Goal: Communication & Community: Answer question/provide support

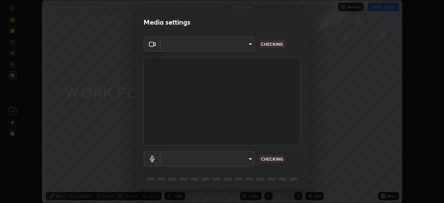
scroll to position [203, 444]
type input "e15fe1ebf70cde3bfcbeee335f8652014c7a9185cc29a01d69aea44f35fb34b8"
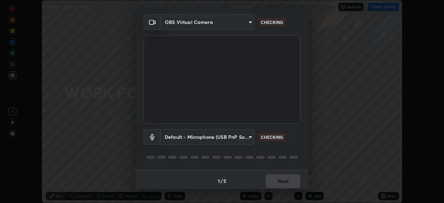
scroll to position [25, 0]
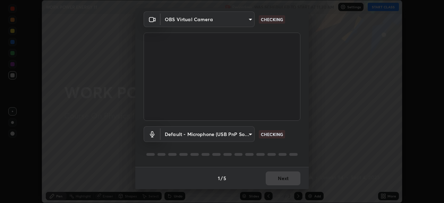
click at [233, 134] on body "Erase all WORK POWER ENERGY 11 Recording WAS SCHEDULED TO START AT 11:30 AM Set…" at bounding box center [222, 101] width 444 height 203
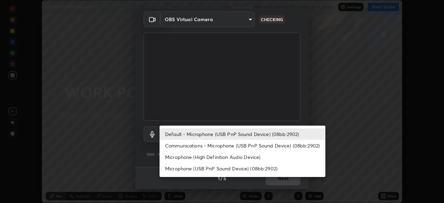
click at [229, 145] on li "Communications - Microphone (USB PnP Sound Device) (08bb:2902)" at bounding box center [243, 145] width 166 height 11
type input "communications"
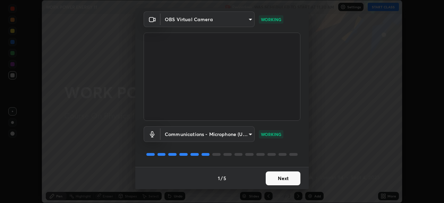
click at [281, 177] on button "Next" at bounding box center [283, 178] width 35 height 14
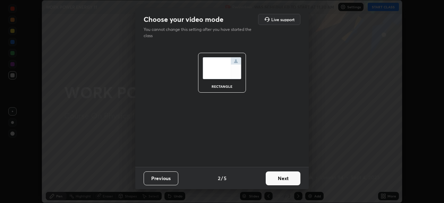
click at [281, 177] on button "Next" at bounding box center [283, 178] width 35 height 14
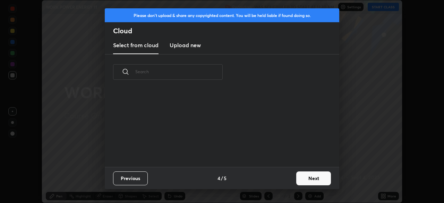
click at [282, 179] on div "Previous 4 / 5 Next" at bounding box center [222, 178] width 234 height 22
click at [303, 179] on button "Next" at bounding box center [313, 178] width 35 height 14
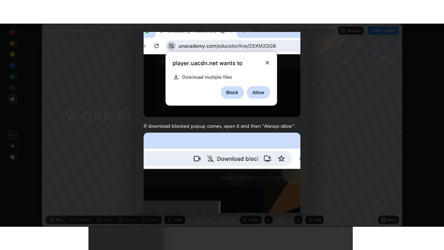
scroll to position [166, 0]
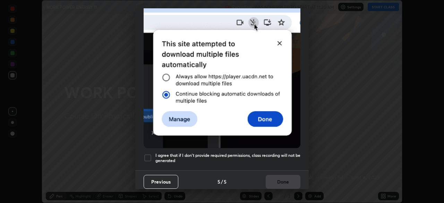
click at [145, 155] on div at bounding box center [148, 158] width 8 height 8
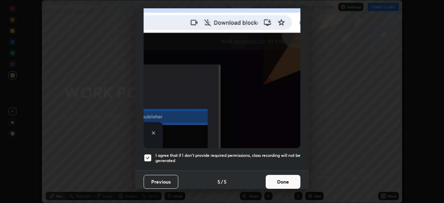
click at [282, 178] on button "Done" at bounding box center [283, 182] width 35 height 14
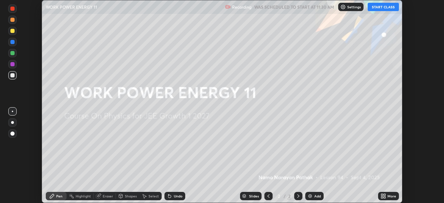
click at [379, 6] on button "START CLASS" at bounding box center [383, 7] width 31 height 8
click at [390, 197] on div "More" at bounding box center [391, 195] width 9 height 3
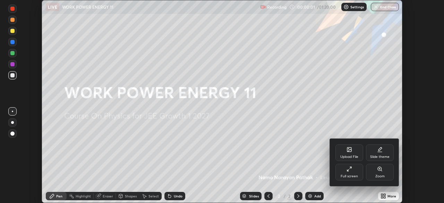
click at [353, 171] on div "Full screen" at bounding box center [349, 172] width 28 height 17
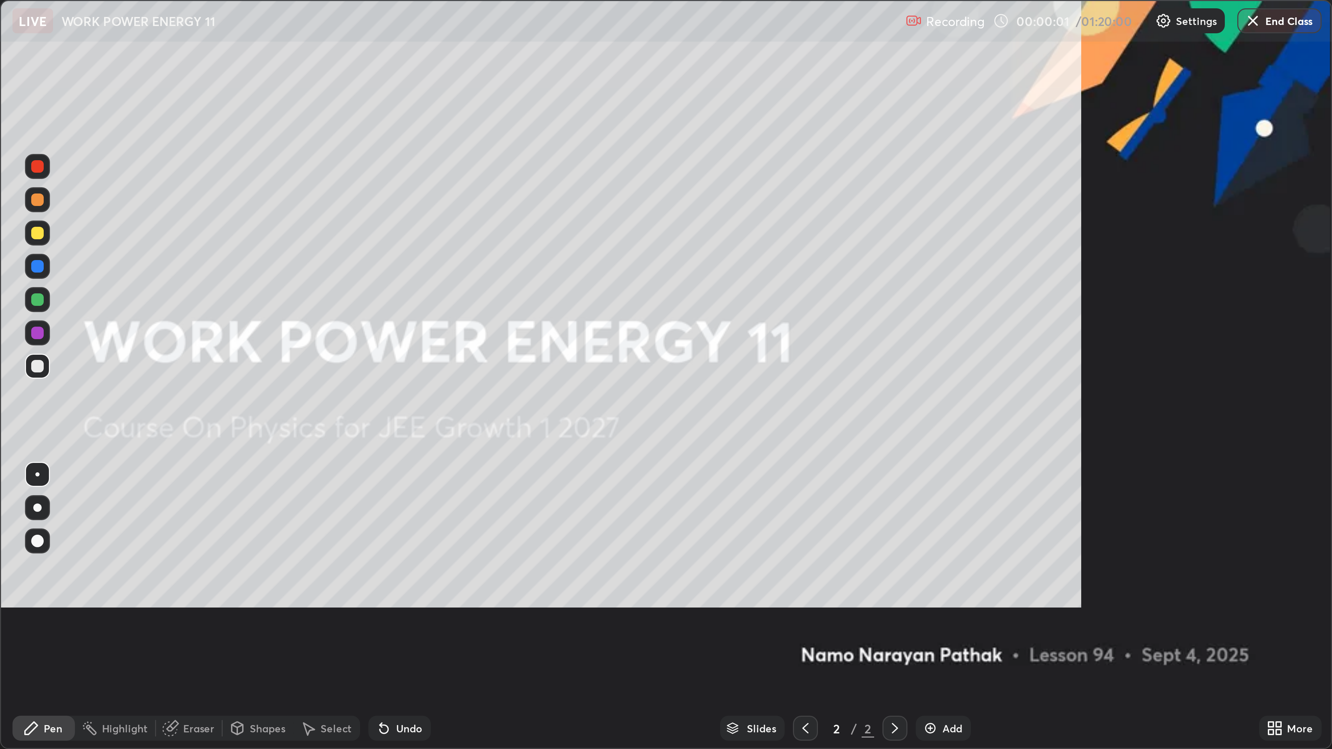
scroll to position [250, 444]
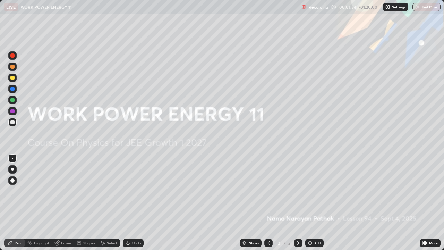
click at [310, 203] on img at bounding box center [310, 243] width 6 height 6
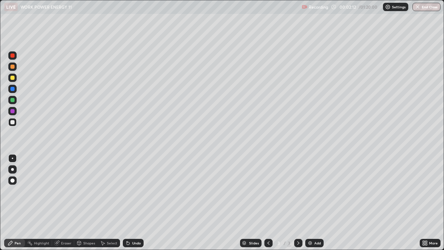
click at [14, 68] on div at bounding box center [12, 66] width 8 height 8
click at [12, 69] on div at bounding box center [12, 66] width 8 height 8
click at [13, 88] on div at bounding box center [12, 89] width 4 height 4
click at [14, 68] on div at bounding box center [12, 67] width 4 height 4
click at [67, 203] on div "Eraser" at bounding box center [66, 242] width 10 height 3
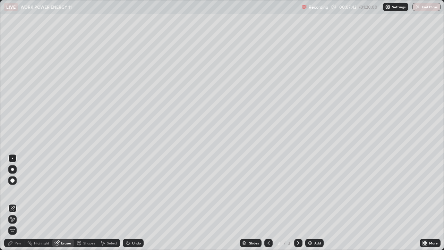
click at [22, 203] on div "Pen" at bounding box center [14, 243] width 21 height 8
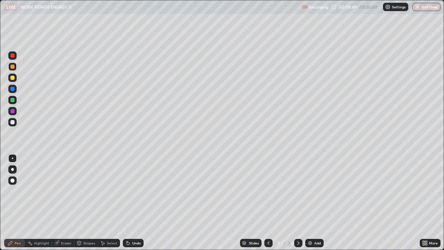
click at [311, 203] on img at bounding box center [310, 243] width 6 height 6
click at [12, 65] on div at bounding box center [12, 67] width 4 height 4
click at [14, 91] on div at bounding box center [12, 89] width 4 height 4
click at [13, 67] on div at bounding box center [12, 67] width 4 height 4
click at [311, 203] on img at bounding box center [310, 243] width 6 height 6
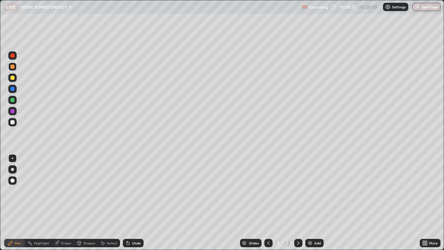
click at [13, 89] on div at bounding box center [12, 89] width 4 height 4
click at [14, 110] on div at bounding box center [12, 111] width 4 height 4
click at [12, 66] on div at bounding box center [12, 67] width 4 height 4
click at [310, 203] on img at bounding box center [310, 243] width 6 height 6
click at [268, 203] on icon at bounding box center [269, 243] width 6 height 6
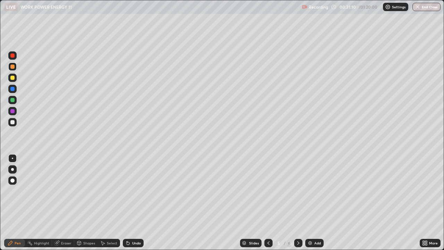
click at [298, 203] on div at bounding box center [298, 243] width 8 height 8
click at [268, 203] on icon at bounding box center [269, 243] width 6 height 6
click at [14, 112] on div at bounding box center [12, 111] width 4 height 4
click at [298, 203] on icon at bounding box center [299, 243] width 6 height 6
click at [310, 203] on img at bounding box center [310, 243] width 6 height 6
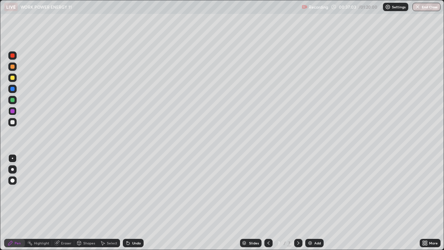
click at [11, 66] on div at bounding box center [12, 67] width 4 height 4
click at [12, 88] on div at bounding box center [12, 89] width 4 height 4
click at [11, 67] on div at bounding box center [12, 67] width 4 height 4
click at [268, 203] on icon at bounding box center [269, 243] width 6 height 6
click at [296, 203] on icon at bounding box center [299, 243] width 6 height 6
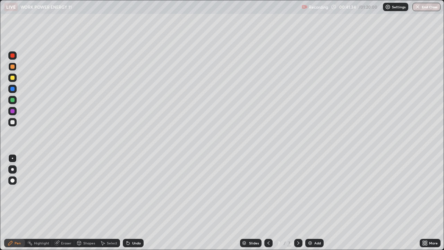
click at [310, 203] on div "Add" at bounding box center [314, 243] width 18 height 8
click at [268, 203] on icon at bounding box center [269, 243] width 6 height 6
click at [298, 203] on icon at bounding box center [298, 242] width 2 height 3
click at [13, 91] on div at bounding box center [12, 89] width 4 height 4
click at [12, 68] on div at bounding box center [12, 67] width 4 height 4
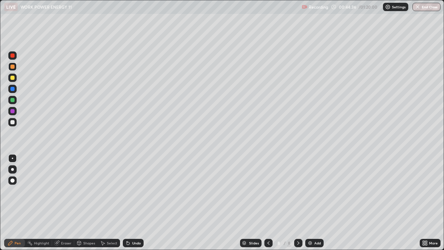
click at [13, 98] on div at bounding box center [12, 100] width 4 height 4
click at [14, 69] on div at bounding box center [12, 66] width 8 height 8
click at [308, 203] on img at bounding box center [310, 243] width 6 height 6
click at [268, 203] on icon at bounding box center [269, 243] width 6 height 6
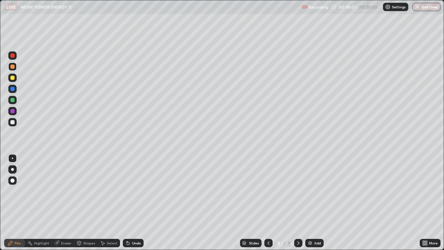
click at [301, 203] on div at bounding box center [298, 243] width 8 height 8
click at [13, 88] on div at bounding box center [12, 89] width 4 height 4
click at [14, 67] on div at bounding box center [12, 67] width 4 height 4
click at [14, 88] on div at bounding box center [12, 89] width 4 height 4
click at [308, 203] on div "Add" at bounding box center [314, 243] width 18 height 8
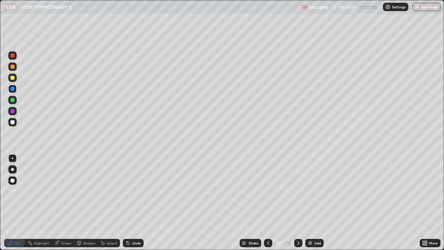
click at [12, 66] on div at bounding box center [12, 67] width 4 height 4
click at [15, 88] on div at bounding box center [12, 89] width 8 height 8
click at [14, 111] on div at bounding box center [12, 111] width 4 height 4
click at [12, 78] on div at bounding box center [12, 78] width 4 height 4
click at [13, 100] on div at bounding box center [12, 100] width 4 height 4
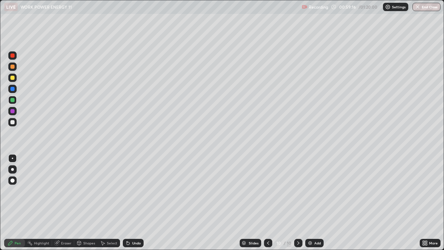
click at [311, 203] on div "Add" at bounding box center [314, 243] width 18 height 8
click at [13, 66] on div at bounding box center [12, 67] width 4 height 4
click at [67, 203] on div "Eraser" at bounding box center [66, 242] width 10 height 3
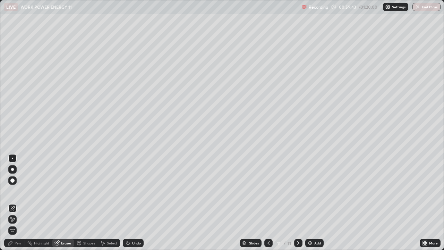
click at [18, 203] on div "Pen" at bounding box center [18, 242] width 6 height 3
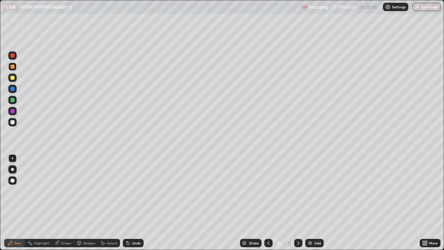
click at [12, 68] on div at bounding box center [12, 67] width 4 height 4
click at [14, 90] on div at bounding box center [12, 89] width 4 height 4
click at [16, 69] on div at bounding box center [12, 66] width 8 height 8
click at [426, 4] on button "End Class" at bounding box center [426, 7] width 28 height 8
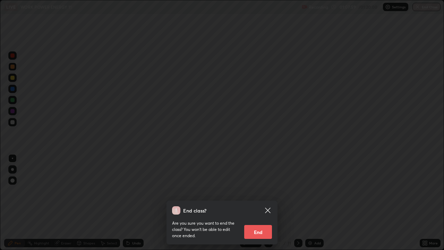
click at [266, 203] on button "End" at bounding box center [258, 232] width 28 height 14
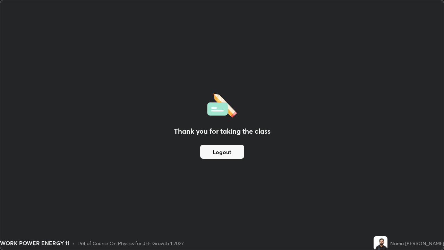
click at [234, 156] on button "Logout" at bounding box center [222, 152] width 44 height 14
